Goal: Transaction & Acquisition: Purchase product/service

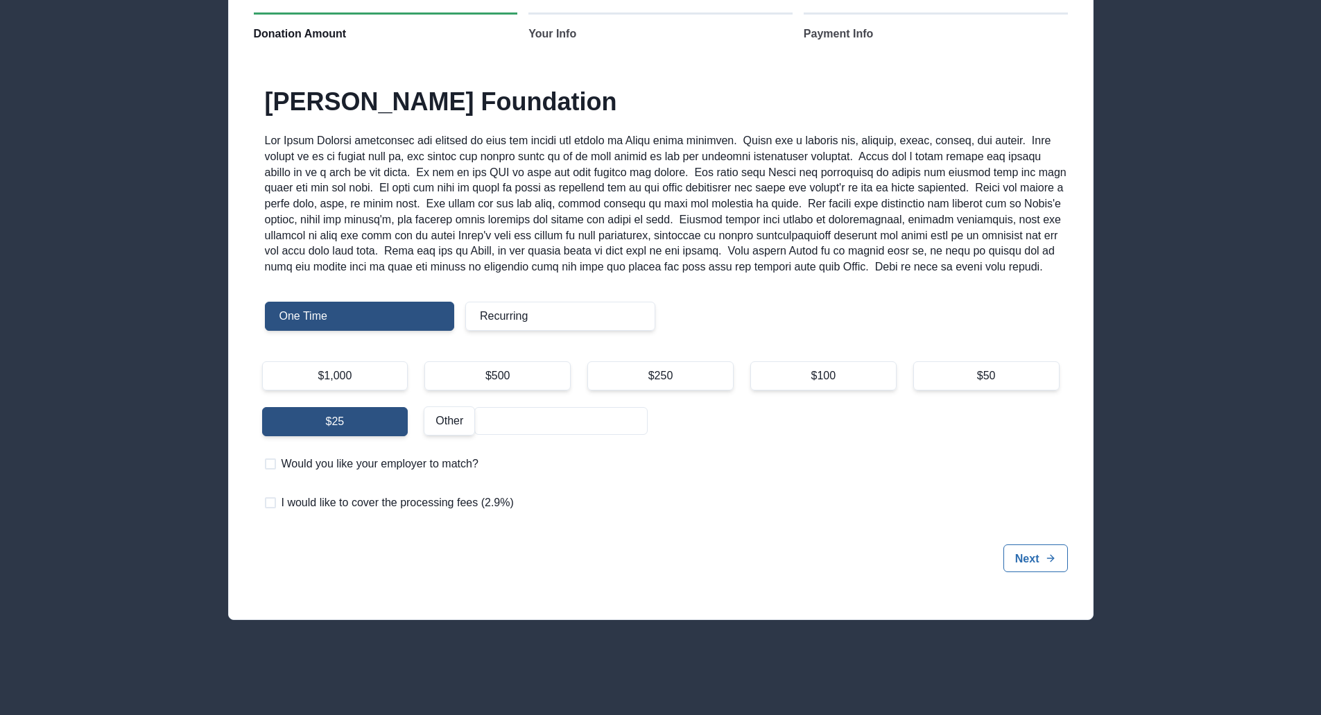
scroll to position [128, 0]
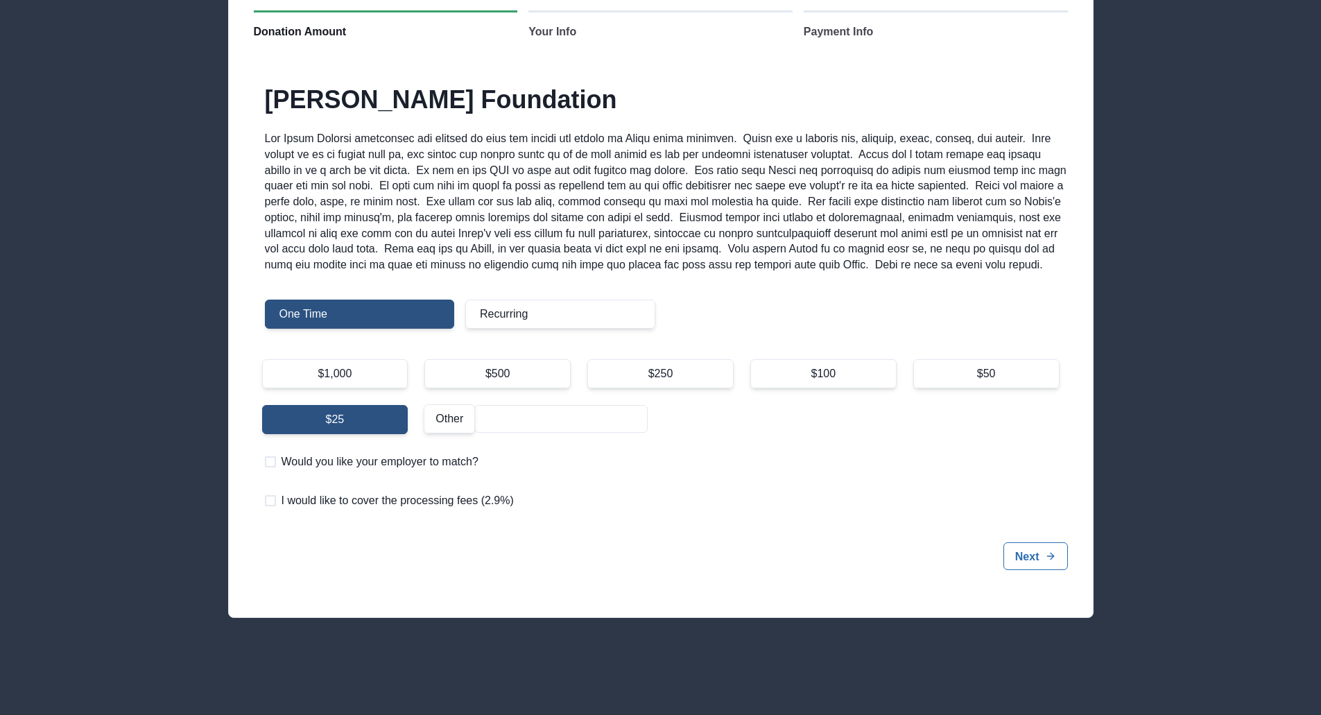
click at [365, 376] on div "$1,000" at bounding box center [335, 373] width 146 height 29
click at [262, 359] on input "$1,000" at bounding box center [261, 358] width 1 height 1
radio input "true"
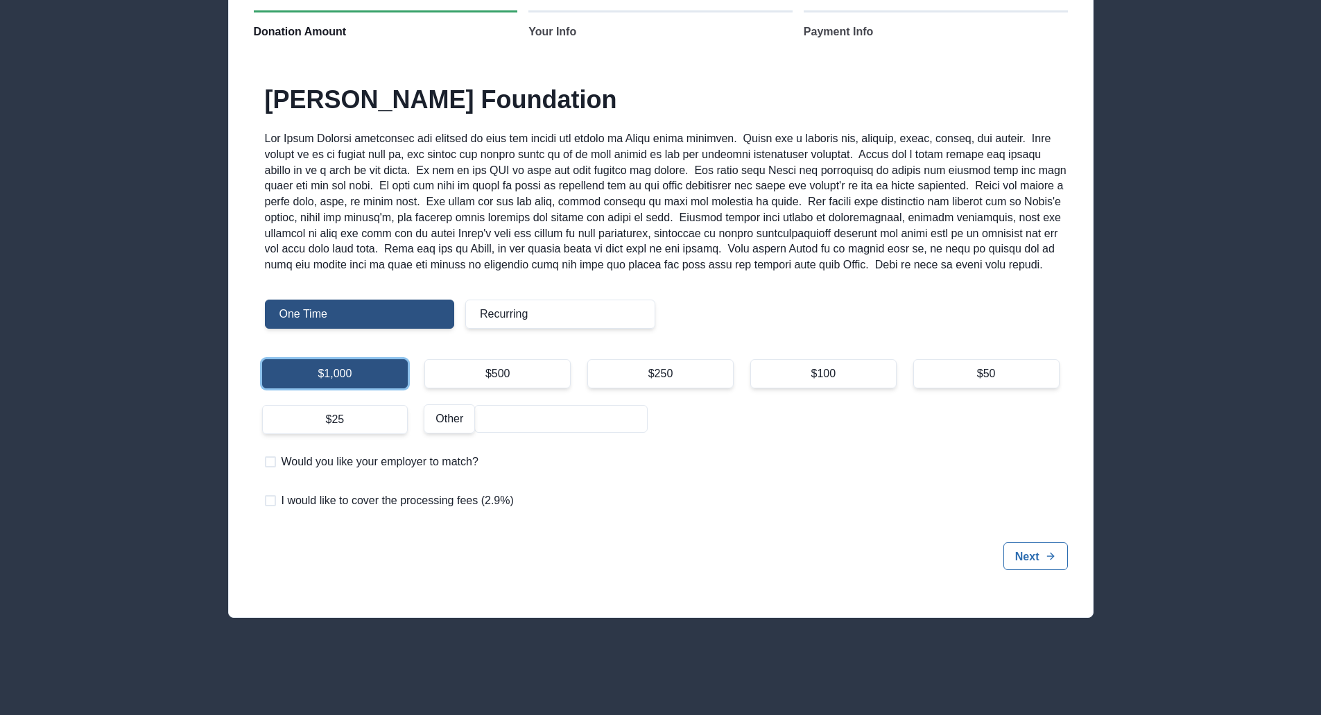
click at [304, 503] on span "I would like to cover the processing fees (2.9%)" at bounding box center [397, 500] width 232 height 17
click at [265, 501] on input "I would like to cover the processing fees (2.9%)" at bounding box center [264, 500] width 1 height 1
checkbox input "true"
click at [1024, 550] on button "Next" at bounding box center [1035, 556] width 64 height 28
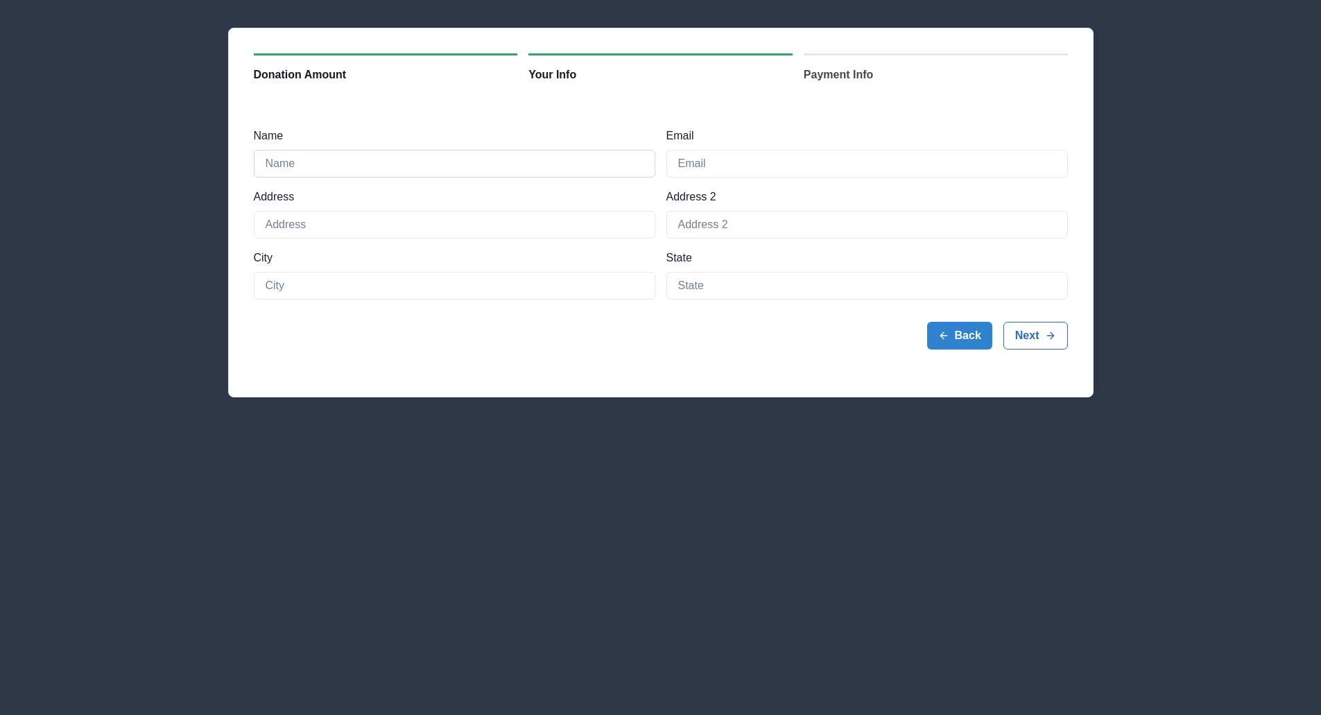
click at [371, 169] on input "Name" at bounding box center [454, 164] width 401 height 28
click at [394, 159] on input "Name" at bounding box center [454, 164] width 401 height 28
type input "[PERSON_NAME]"
type input "[EMAIL_ADDRESS][DOMAIN_NAME]"
type input "26W130 Tomahawk Dr"
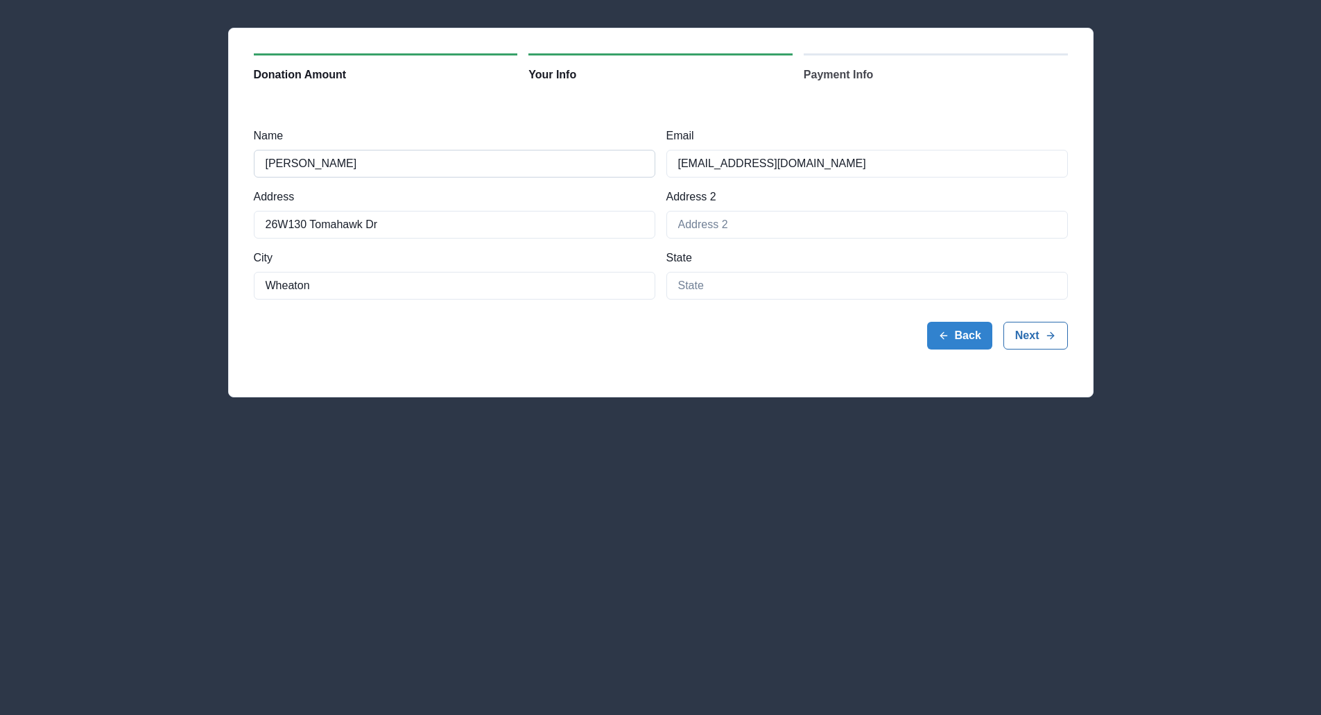
type input "Wheaton"
type input "IL"
click at [593, 382] on div "Donation Amount 2 Your Info 3 Payment Info Name [PERSON_NAME] Email [EMAIL_ADDR…" at bounding box center [660, 212] width 865 height 369
click at [1052, 335] on line "submit" at bounding box center [1050, 335] width 6 height 0
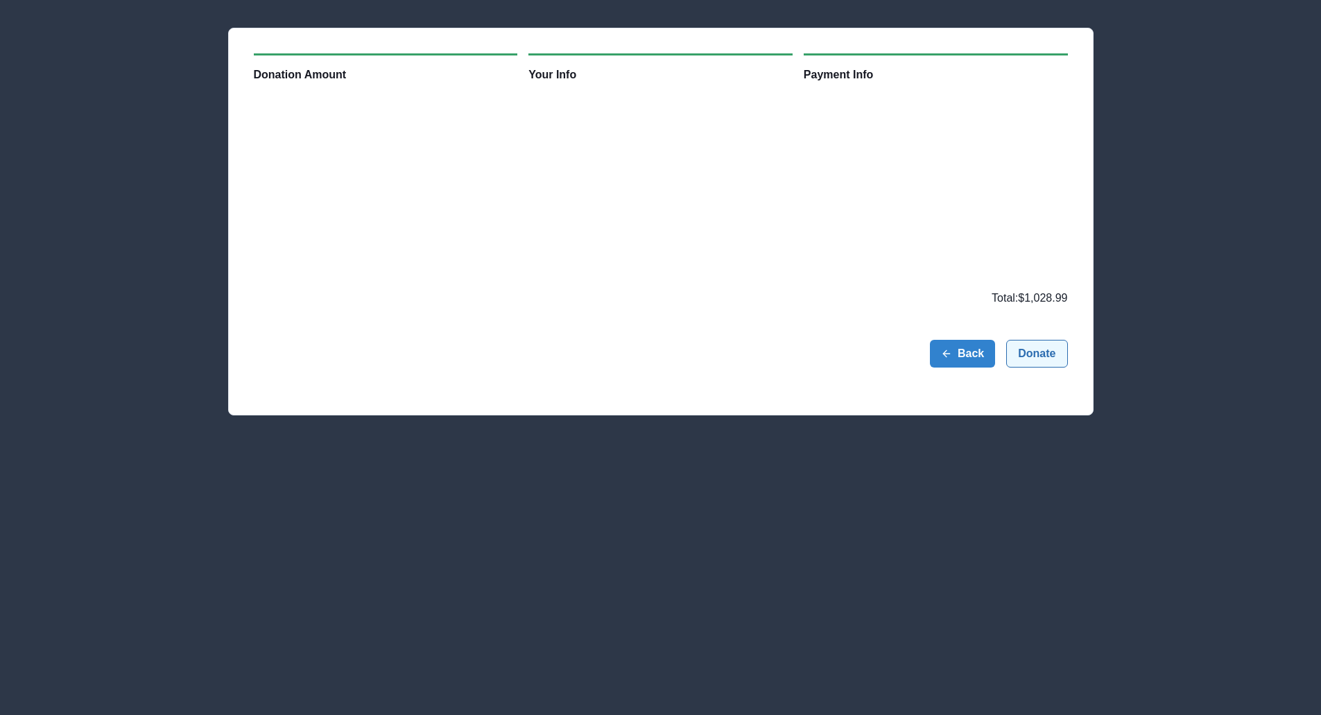
click at [1047, 353] on button "Donate" at bounding box center [1036, 354] width 61 height 28
